Goal: Information Seeking & Learning: Understand process/instructions

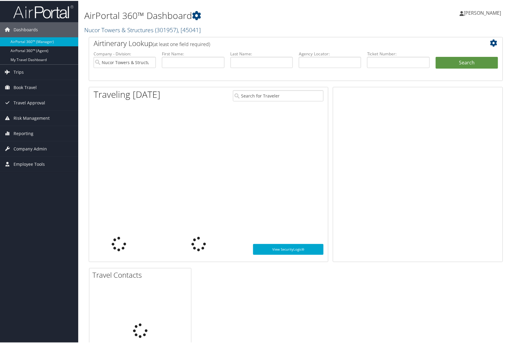
click at [142, 28] on link "Nucor Towers & Structures ( 301957 ) , [ 45041 ]" at bounding box center [142, 29] width 116 height 8
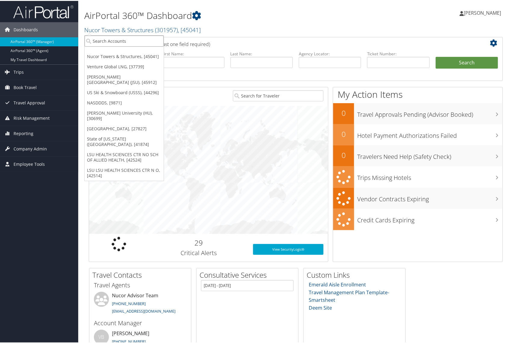
click at [110, 43] on input "search" at bounding box center [124, 40] width 79 height 11
type input "university of ala"
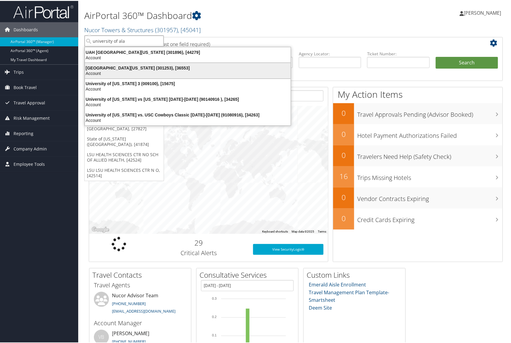
click at [122, 67] on div "University of Alabama (301253), [36553]" at bounding box center [187, 66] width 213 height 5
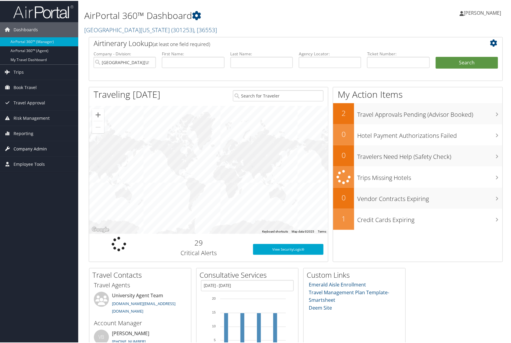
click at [24, 148] on span "Company Admin" at bounding box center [30, 147] width 33 height 15
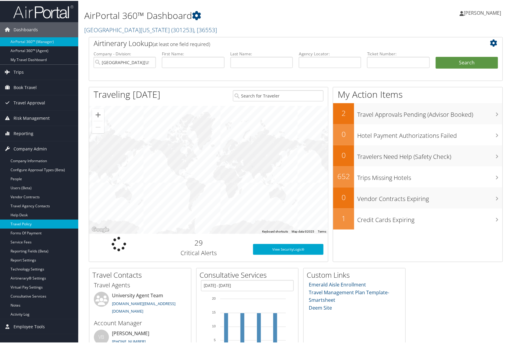
click at [30, 223] on link "Travel Policy" at bounding box center [39, 223] width 78 height 9
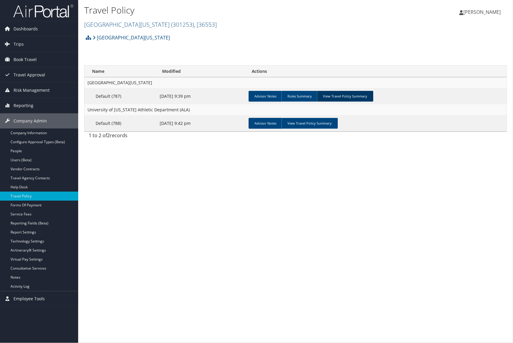
click at [347, 99] on link "View Travel Policy Summary" at bounding box center [345, 96] width 57 height 11
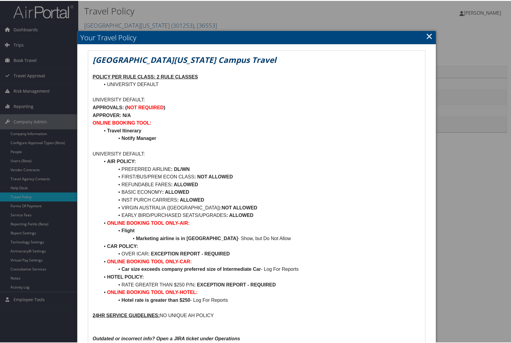
drag, startPoint x: 238, startPoint y: 175, endPoint x: 196, endPoint y: 178, distance: 42.9
click at [196, 178] on li "FIRST/BUS/PREM ECON CLASS : NOT ALLOWED" at bounding box center [260, 176] width 321 height 8
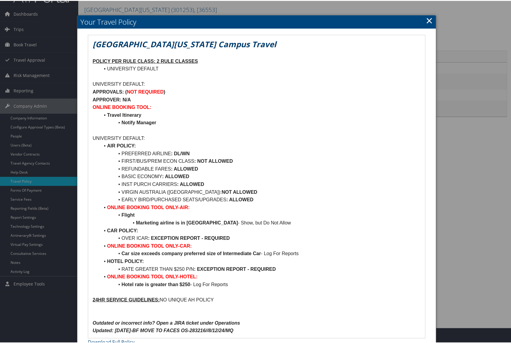
scroll to position [24, 0]
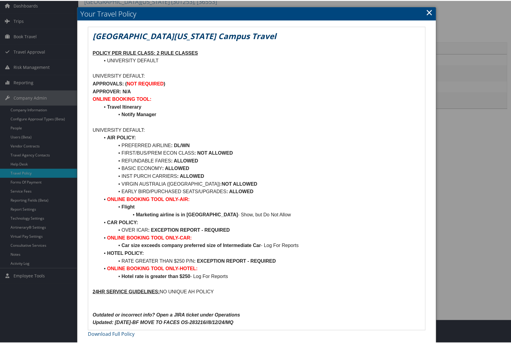
click at [426, 9] on link "×" at bounding box center [429, 11] width 7 height 12
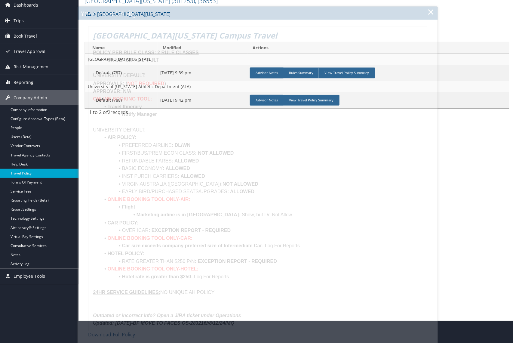
scroll to position [0, 0]
